Goal: Entertainment & Leisure: Browse casually

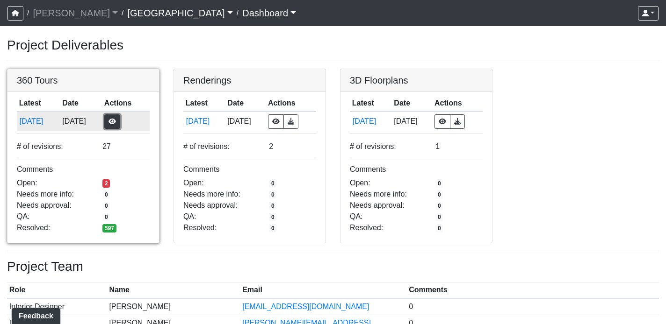
click at [120, 121] on button "button" at bounding box center [112, 122] width 16 height 14
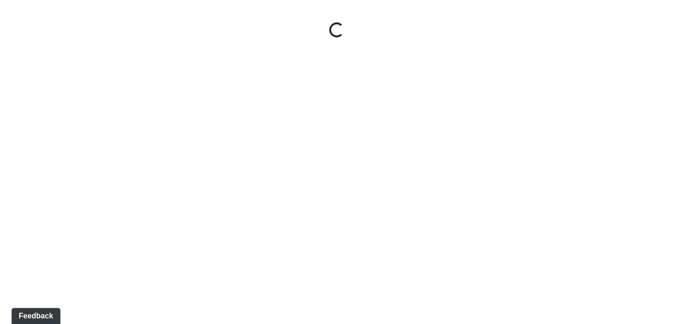
select select "gontoaMErPAtzSBVXh4ptW"
select select "h3ebyGk32eUmSzz99H473o"
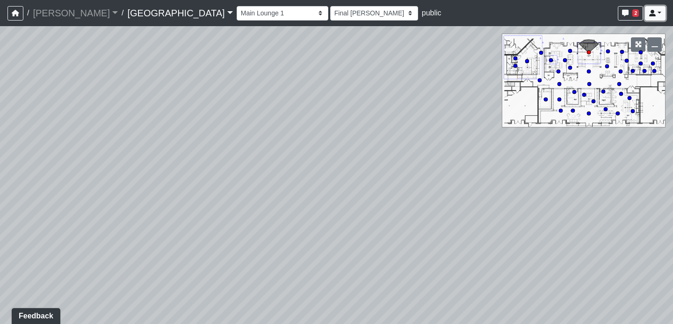
click at [656, 14] on link at bounding box center [654, 13] width 21 height 14
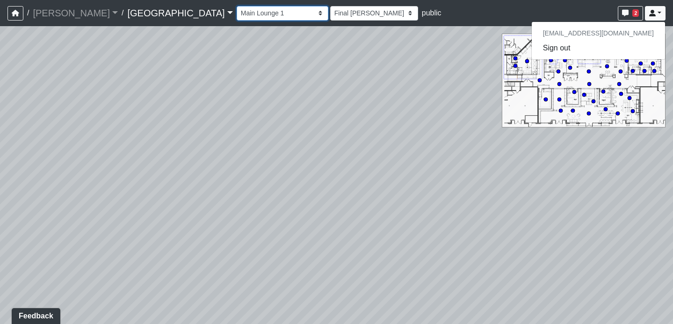
click at [236, 10] on select "Breezeway Entry Fireplace 1 Fireplace 2 Gate Golf Holes Shade Sails Sidewalk 1 …" at bounding box center [282, 13] width 92 height 14
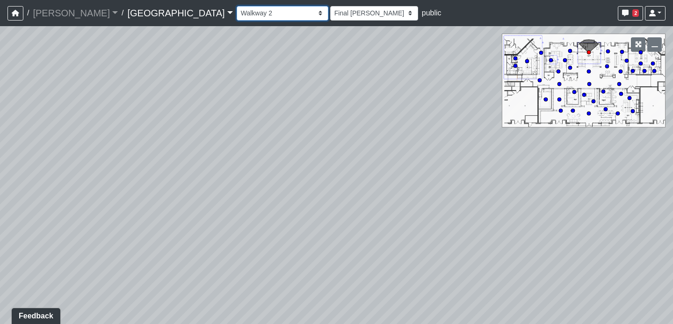
click at [236, 6] on select "Breezeway Entry Fireplace 1 Fireplace 2 Gate Golf Holes Shade Sails Sidewalk 1 …" at bounding box center [282, 13] width 92 height 14
select select "qCH7GBaZ2LsR8MqAxWUC8e"
select select "h3ebyGk32eUmSzz99H473o"
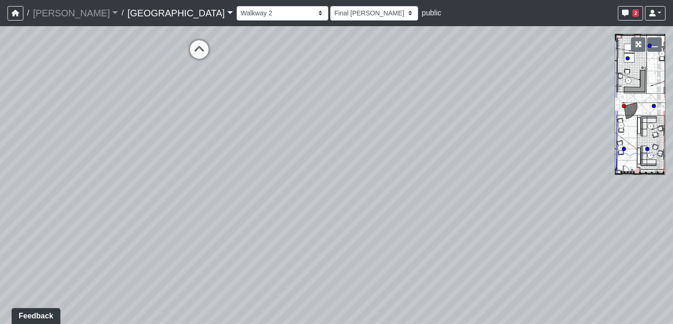
drag, startPoint x: 393, startPoint y: 268, endPoint x: 206, endPoint y: 34, distance: 299.0
click at [206, 34] on div "Loading... Pool Courtyard Entry 1 Loading... Main Lounge 2 Loading... Pool Cour…" at bounding box center [336, 175] width 673 height 298
drag, startPoint x: 440, startPoint y: 193, endPoint x: 482, endPoint y: 254, distance: 74.3
click at [482, 254] on div "Loading... Pool Courtyard Entry 1 Loading... Main Lounge 2 Loading... Pool Cour…" at bounding box center [336, 175] width 673 height 298
drag, startPoint x: 375, startPoint y: 219, endPoint x: 611, endPoint y: 216, distance: 236.0
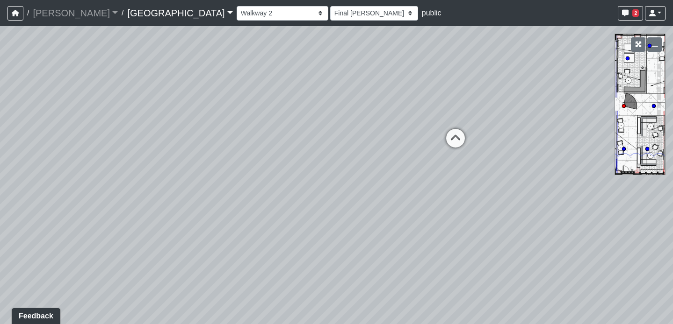
click at [611, 216] on div "Loading... Pool Courtyard Entry 1 Loading... Main Lounge 2 Loading... Pool Cour…" at bounding box center [336, 175] width 673 height 298
drag, startPoint x: 518, startPoint y: 198, endPoint x: 4, endPoint y: 198, distance: 514.6
click at [4, 198] on div "Loading... Pool Courtyard Entry 1 Loading... Main Lounge 2 Loading... Pool Cour…" at bounding box center [336, 175] width 673 height 298
click at [465, 109] on icon at bounding box center [462, 114] width 28 height 28
select select "sEwiTxnSdALfGjNGTJr68G"
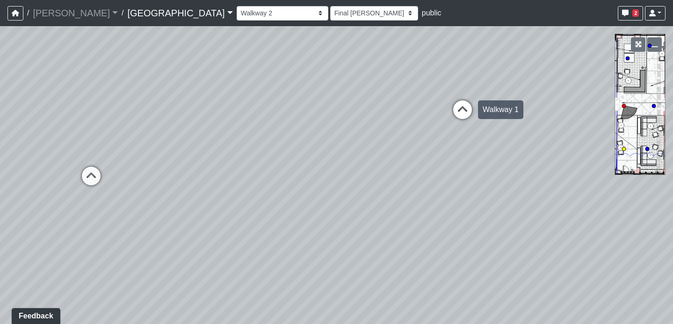
select select "h3ebyGk32eUmSzz99H473o"
drag, startPoint x: 503, startPoint y: 137, endPoint x: 390, endPoint y: 141, distance: 113.6
click at [390, 141] on div "Loading... Pool Courtyard Entry 1 Loading... Main Lounge 2 Loading... Pool Cour…" at bounding box center [336, 175] width 673 height 298
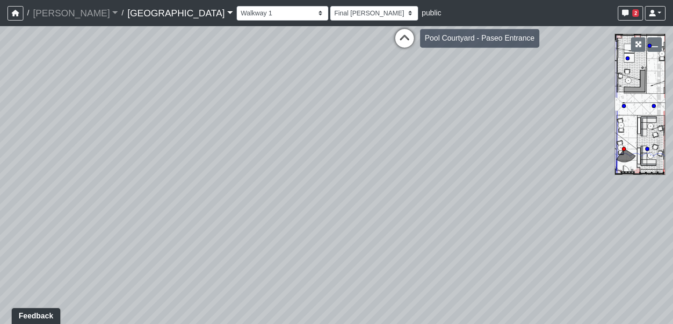
click at [408, 38] on icon at bounding box center [404, 43] width 28 height 28
select select "bp6eZf2t8AY9XxgWzxsDS7"
select select "h3ebyGk32eUmSzz99H473o"
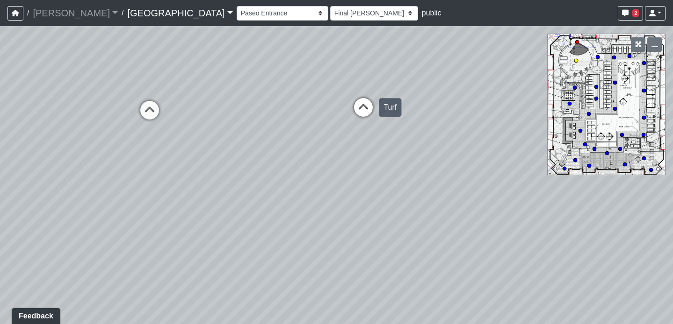
click at [365, 106] on icon at bounding box center [363, 112] width 28 height 28
select select "orbVW6i9zBbUqfvs7RM4Ao"
select select "h3ebyGk32eUmSzz99H473o"
drag, startPoint x: 335, startPoint y: 133, endPoint x: 377, endPoint y: 293, distance: 165.2
click at [377, 293] on div "Loading... Pool Courtyard Entry 1 Loading... Main Lounge 2 Loading... Pool Cour…" at bounding box center [336, 175] width 673 height 298
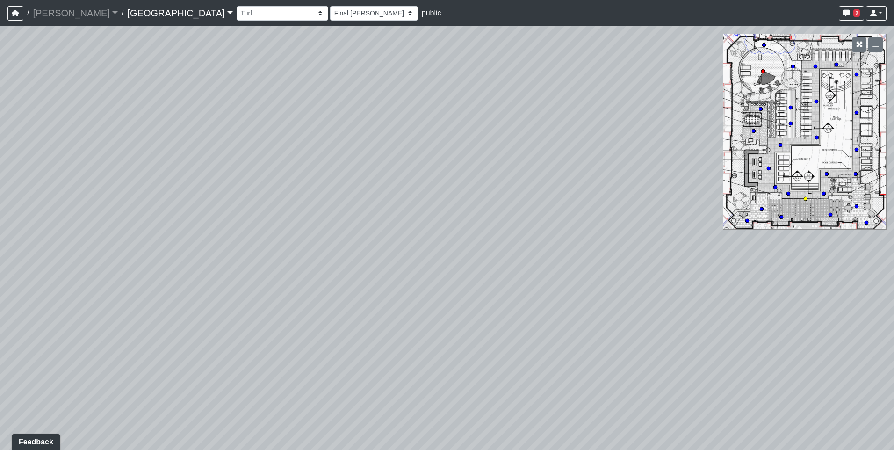
click at [672, 197] on circle at bounding box center [805, 199] width 4 height 4
select select "qPF58Gj19tdZKxXjctCZ5B"
select select "h3ebyGk32eUmSzz99H473o"
drag, startPoint x: 530, startPoint y: 288, endPoint x: -33, endPoint y: 207, distance: 569.1
click at [0, 207] on html "/ [PERSON_NAME] Loading... / [GEOGRAPHIC_DATA] [GEOGRAPHIC_DATA] Loading... [GE…" at bounding box center [447, 225] width 894 height 450
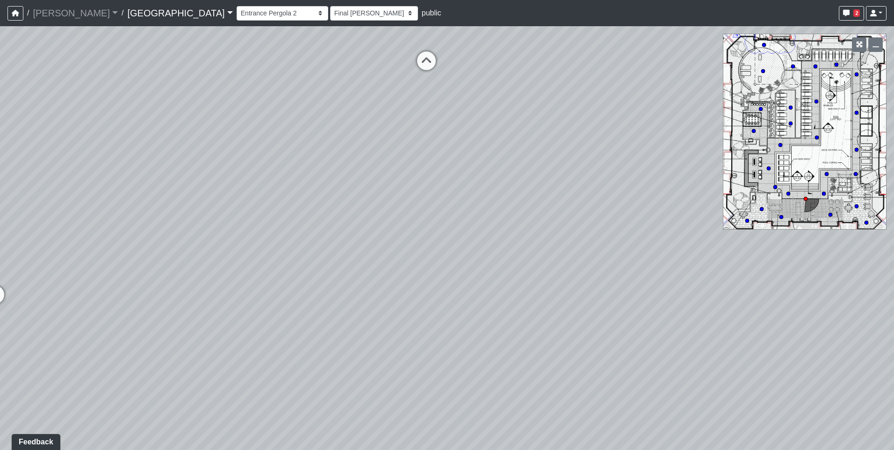
drag, startPoint x: 586, startPoint y: 196, endPoint x: 140, endPoint y: 135, distance: 449.6
click at [140, 135] on div "Loading... Pool Courtyard Entry 1 Loading... Main Lounge 2 Loading... Pool Cour…" at bounding box center [447, 237] width 894 height 423
click at [0, 249] on html "/ [PERSON_NAME] Loading... / [GEOGRAPHIC_DATA] [GEOGRAPHIC_DATA] Loading... [GE…" at bounding box center [447, 225] width 894 height 450
drag, startPoint x: 496, startPoint y: 171, endPoint x: -8, endPoint y: 225, distance: 507.6
click at [0, 225] on html "/ [PERSON_NAME] Loading... / [GEOGRAPHIC_DATA] [GEOGRAPHIC_DATA] Loading... [GE…" at bounding box center [447, 225] width 894 height 450
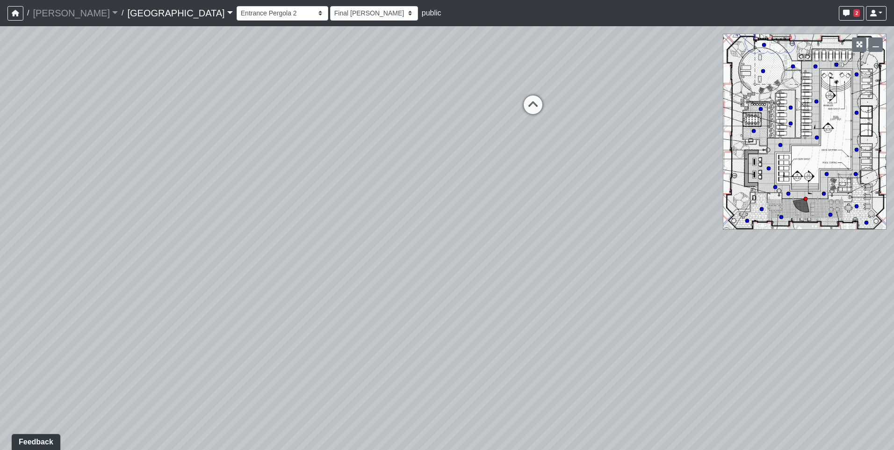
drag, startPoint x: 148, startPoint y: 259, endPoint x: 567, endPoint y: 235, distance: 419.9
click at [567, 235] on div "Loading... Pool Courtyard Entry 1 Loading... Main Lounge 2 Loading... Pool Cour…" at bounding box center [447, 237] width 894 height 423
drag, startPoint x: 258, startPoint y: 282, endPoint x: 572, endPoint y: 252, distance: 315.5
click at [572, 252] on div "Loading... Pool Courtyard Entry 1 Loading... Main Lounge 2 Loading... Pool Cour…" at bounding box center [447, 237] width 894 height 423
drag, startPoint x: 176, startPoint y: 189, endPoint x: 575, endPoint y: 194, distance: 398.7
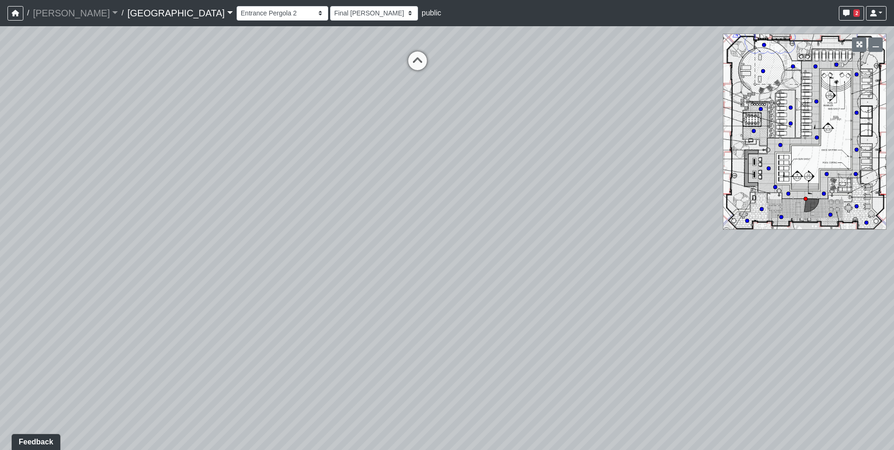
click at [575, 194] on div "Loading... Pool Courtyard Entry 1 Loading... Main Lounge 2 Loading... Pool Cour…" at bounding box center [447, 237] width 894 height 423
drag, startPoint x: 488, startPoint y: 294, endPoint x: 354, endPoint y: 257, distance: 139.1
click at [354, 257] on div "Loading... Pool Courtyard Entry 1 Loading... Main Lounge 2 Loading... Pool Cour…" at bounding box center [447, 237] width 894 height 423
